Goal: Transaction & Acquisition: Purchase product/service

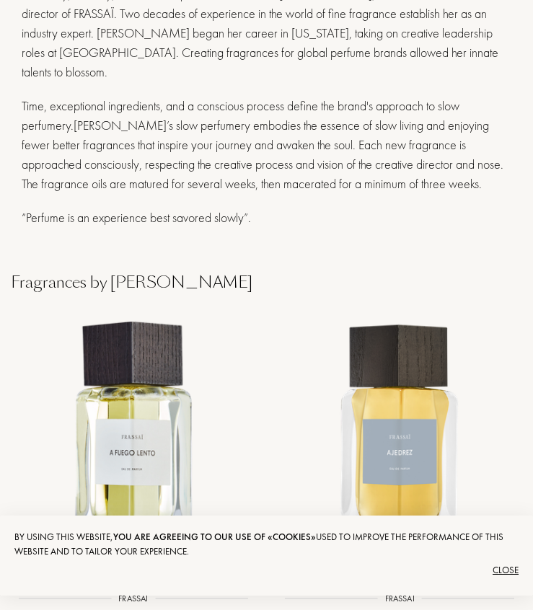
scroll to position [638, 0]
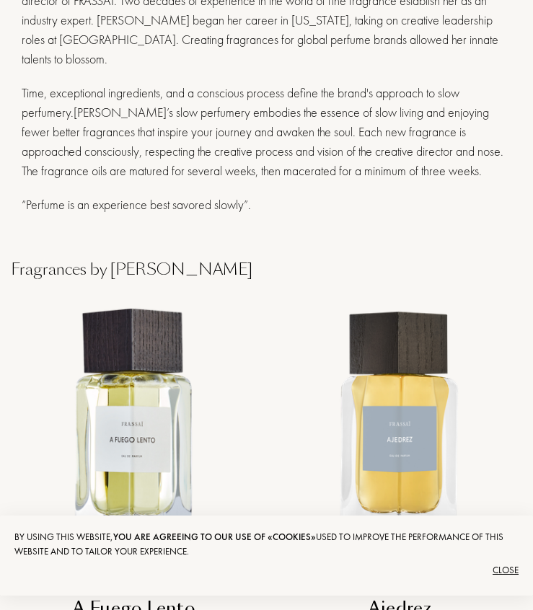
click at [505, 571] on div "Close" at bounding box center [266, 569] width 504 height 23
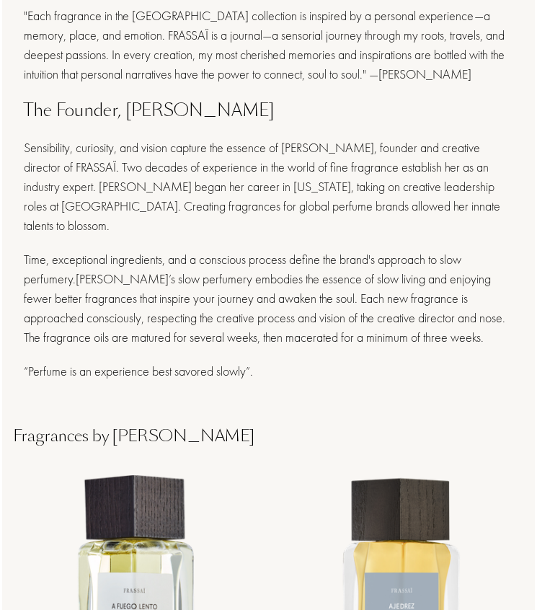
scroll to position [0, 0]
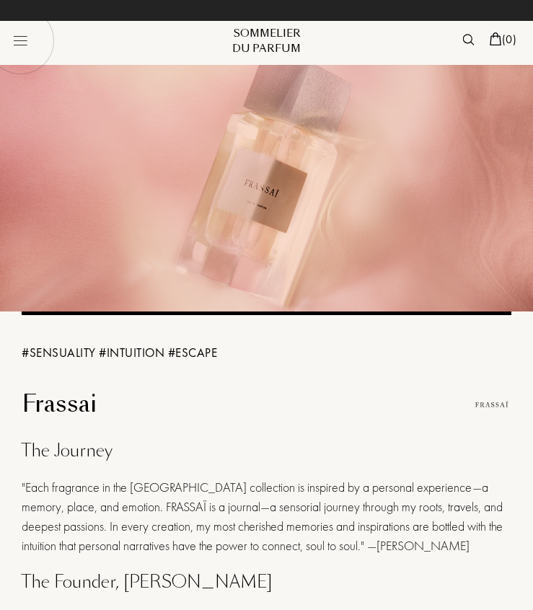
click at [29, 35] on img at bounding box center [20, 40] width 68 height 68
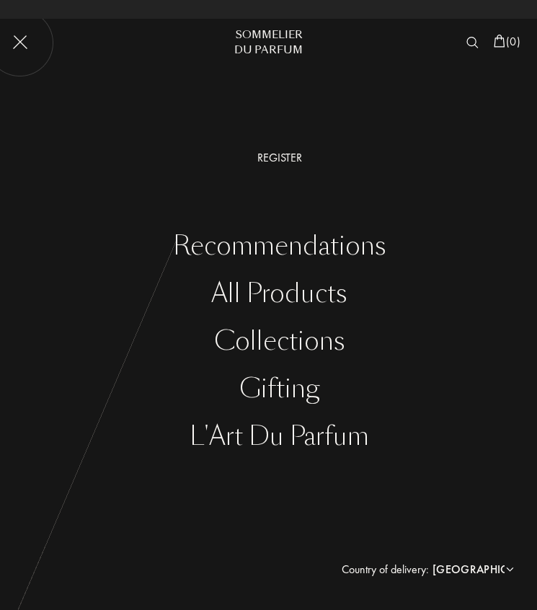
click at [280, 296] on div "All products" at bounding box center [279, 294] width 515 height 30
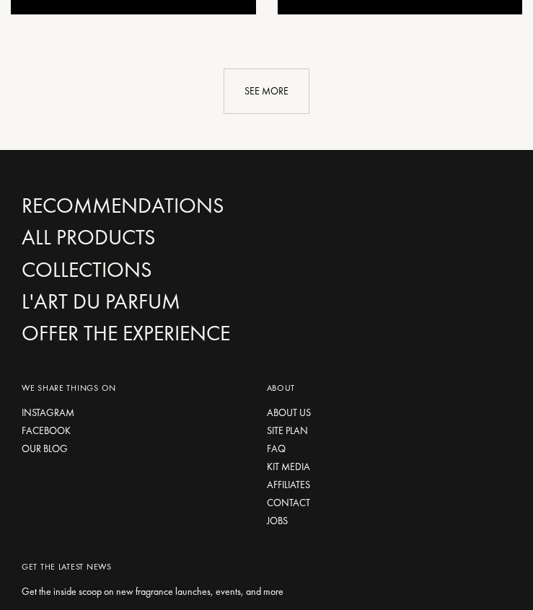
scroll to position [2732, 0]
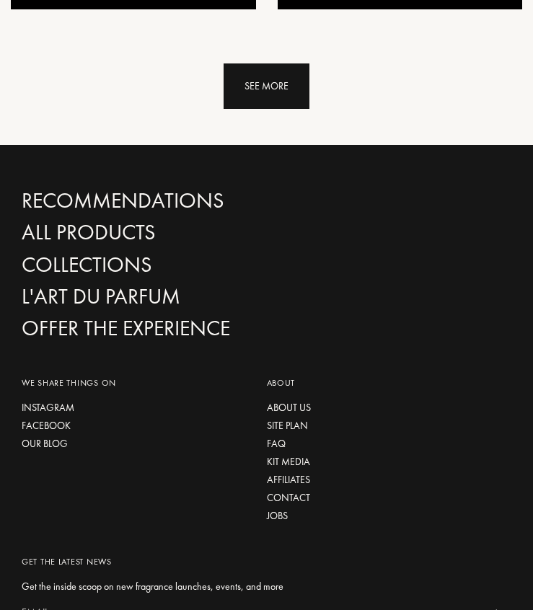
click at [272, 63] on div "See more" at bounding box center [266, 85] width 86 height 45
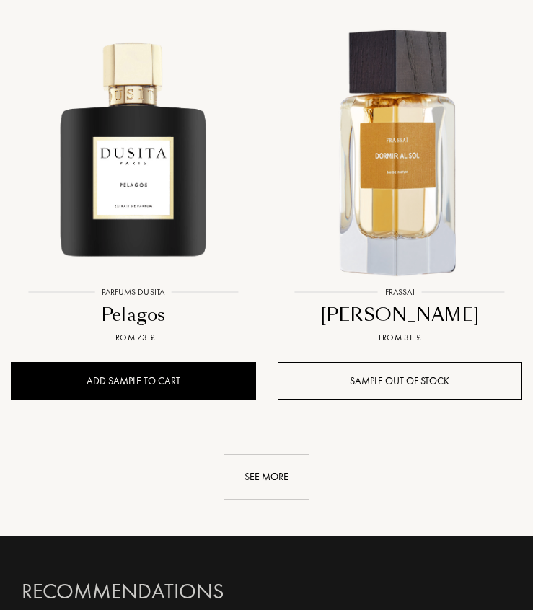
scroll to position [4764, 0]
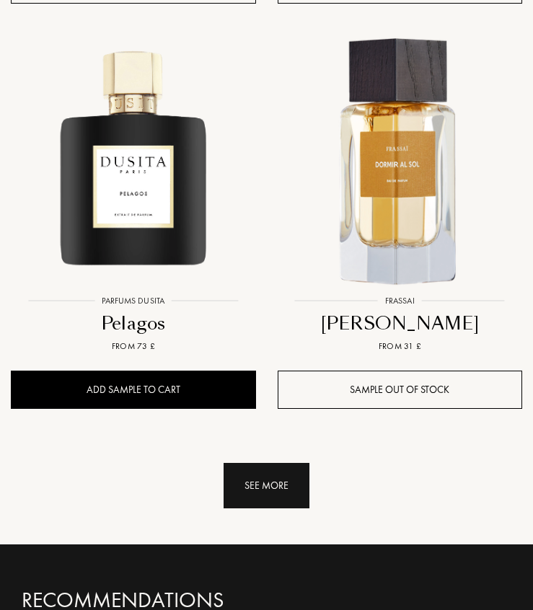
click at [268, 463] on div "See more" at bounding box center [266, 485] width 86 height 45
